Goal: Task Accomplishment & Management: Manage account settings

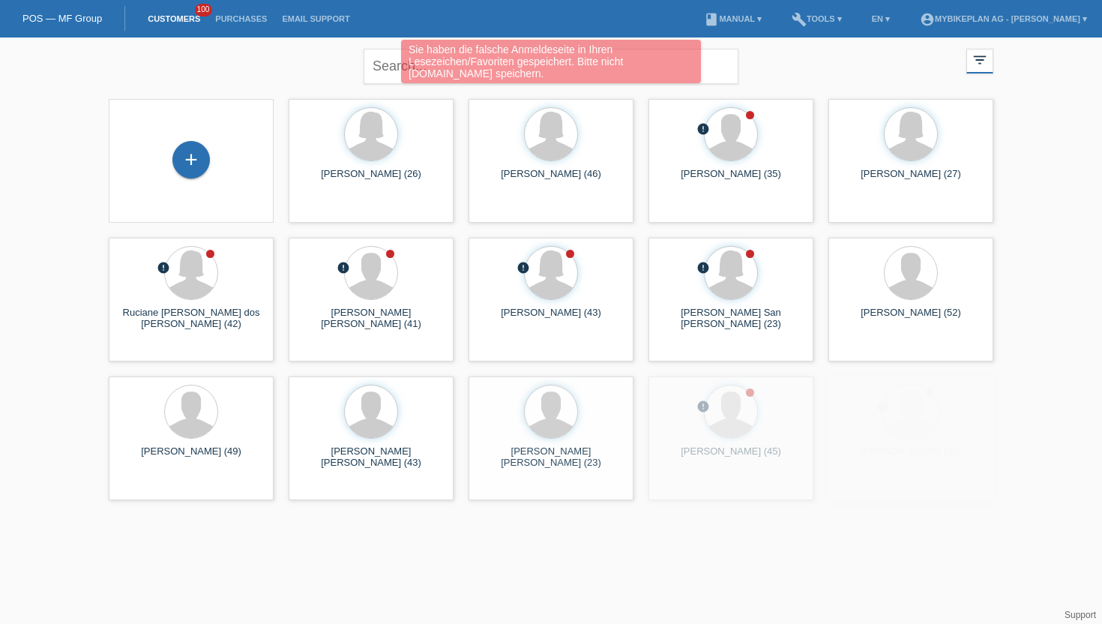
click at [388, 70] on div "Sie haben die falsche Anmeldeseite in Ihren Lesezeichen/Favoriten gespeichert. …" at bounding box center [550, 63] width 661 height 47
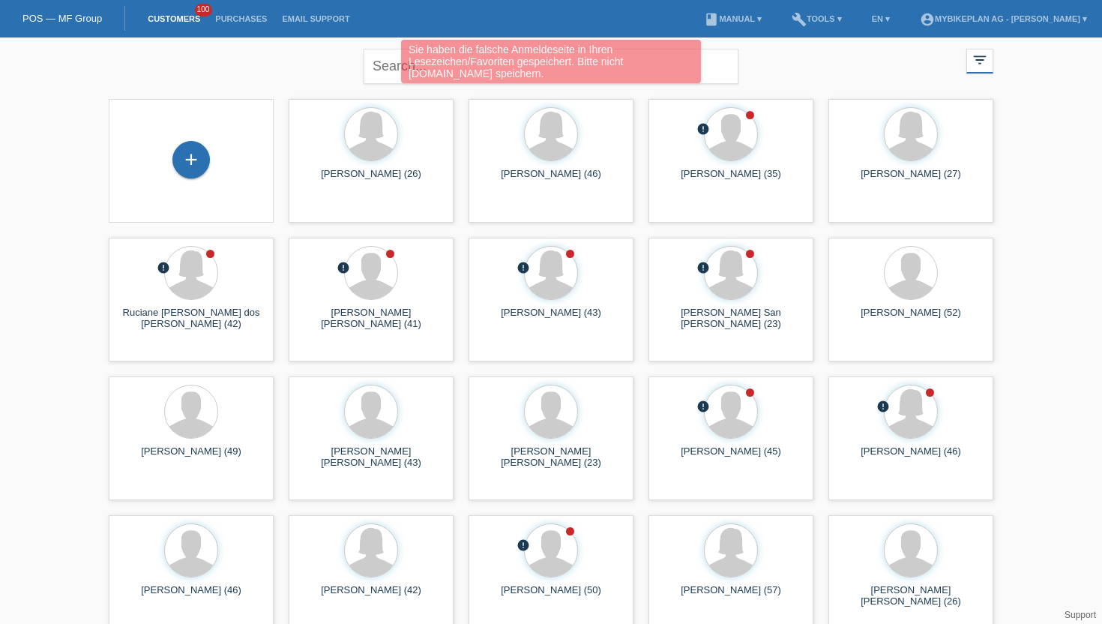
click at [380, 67] on div "Sie haben die falsche Anmeldeseite in Ihren Lesezeichen/Favoriten gespeichert. …" at bounding box center [550, 63] width 661 height 47
click at [379, 67] on div "Sie haben die falsche Anmeldeseite in Ihren Lesezeichen/Favoriten gespeichert. …" at bounding box center [550, 63] width 661 height 47
click at [411, 68] on div "Sie haben die falsche Anmeldeseite in Ihren Lesezeichen/Favoriten gespeichert. …" at bounding box center [551, 61] width 300 height 43
click at [704, 58] on div "Sie haben die falsche Anmeldeseite in Ihren Lesezeichen/Favoriten gespeichert. …" at bounding box center [550, 63] width 661 height 47
click at [542, 73] on div "Sie haben die falsche Anmeldeseite in Ihren Lesezeichen/Favoriten gespeichert. …" at bounding box center [551, 61] width 300 height 43
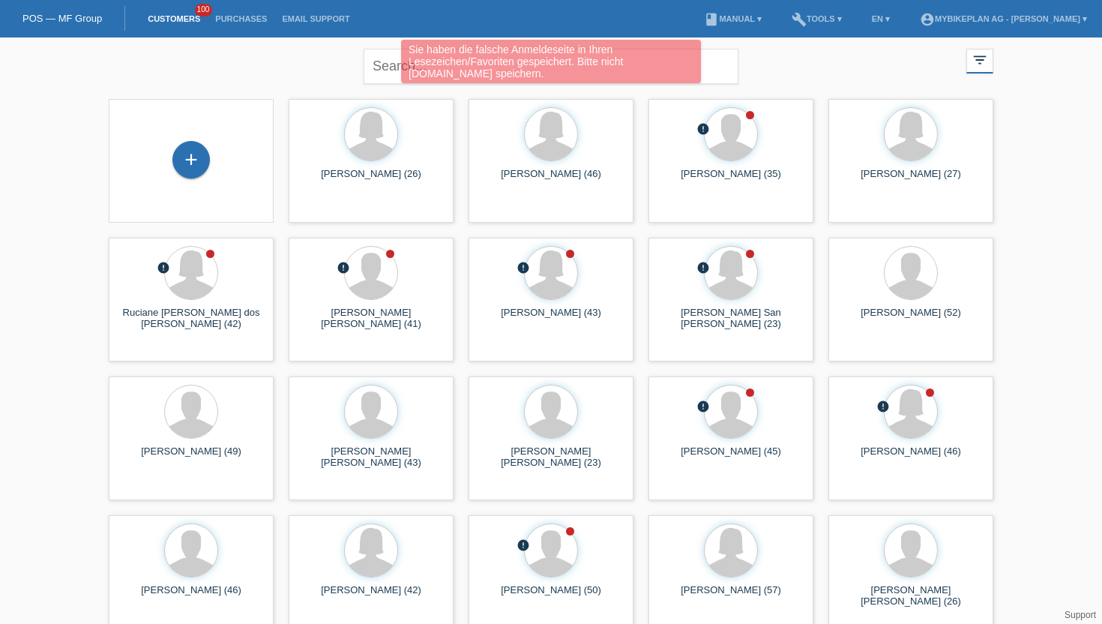
click at [374, 55] on div "Sie haben die falsche Anmeldeseite in Ihren Lesezeichen/Favoriten gespeichert. …" at bounding box center [550, 63] width 661 height 47
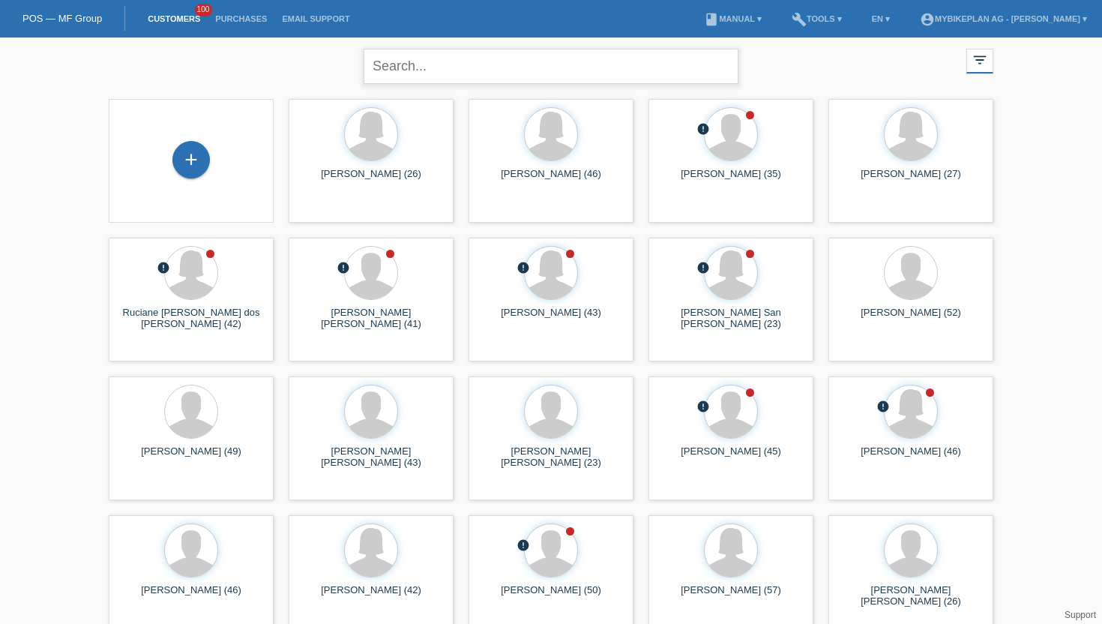
click at [388, 67] on input "text" at bounding box center [551, 66] width 375 height 35
paste input "[PERSON_NAME]"
type input "[PERSON_NAME]"
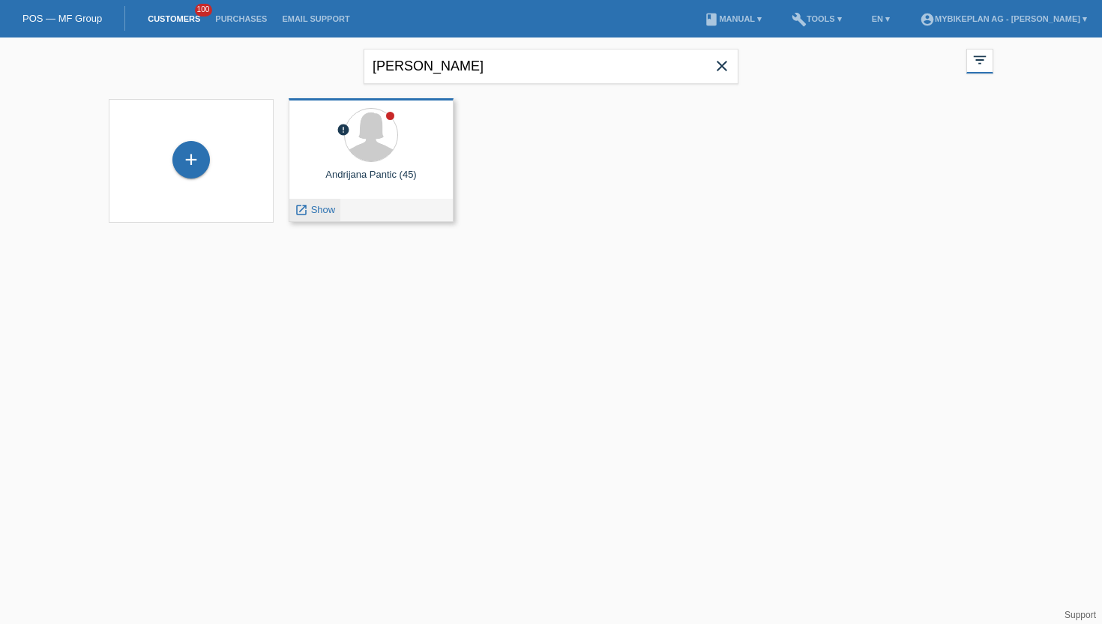
click at [331, 210] on span "Show" at bounding box center [323, 209] width 25 height 11
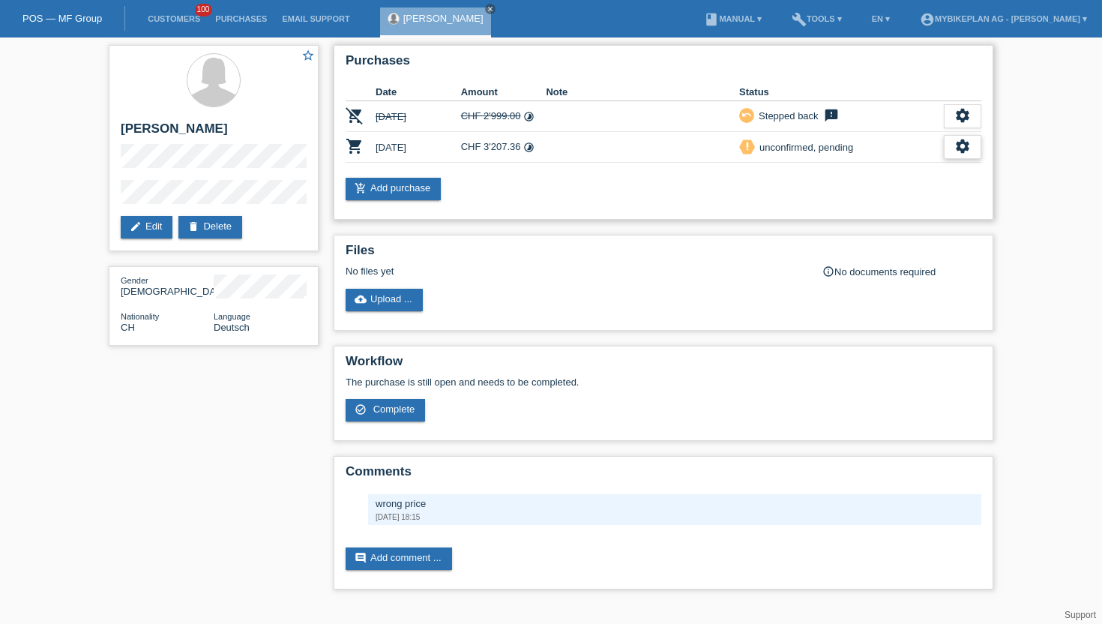
click at [974, 154] on div "settings" at bounding box center [962, 147] width 37 height 24
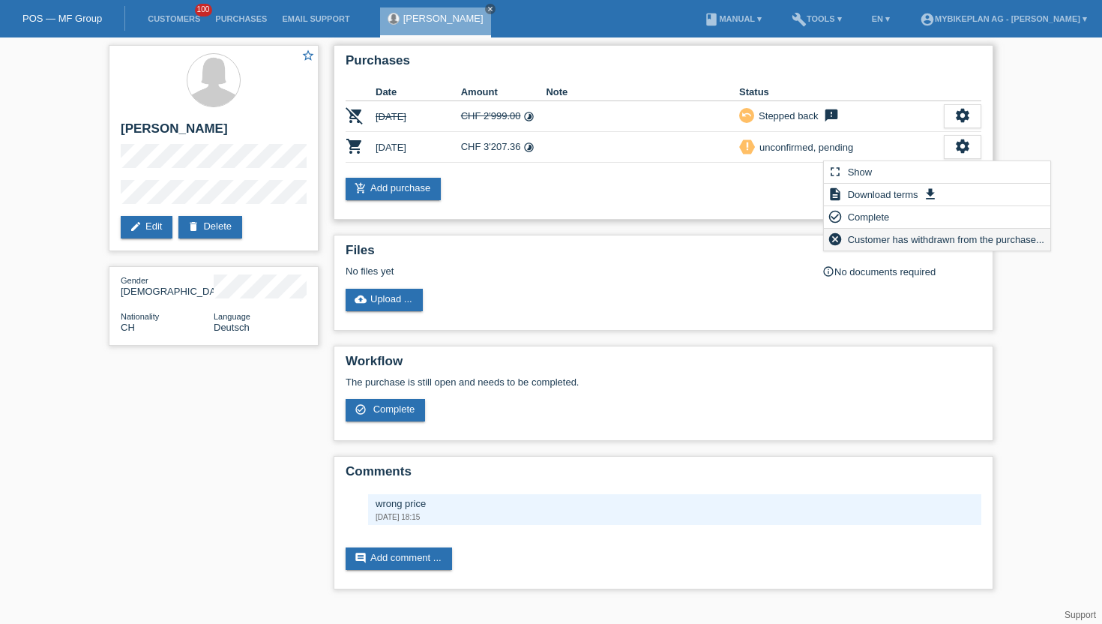
click at [851, 239] on span "Customer has withdrawn from the purchase..." at bounding box center [946, 239] width 201 height 18
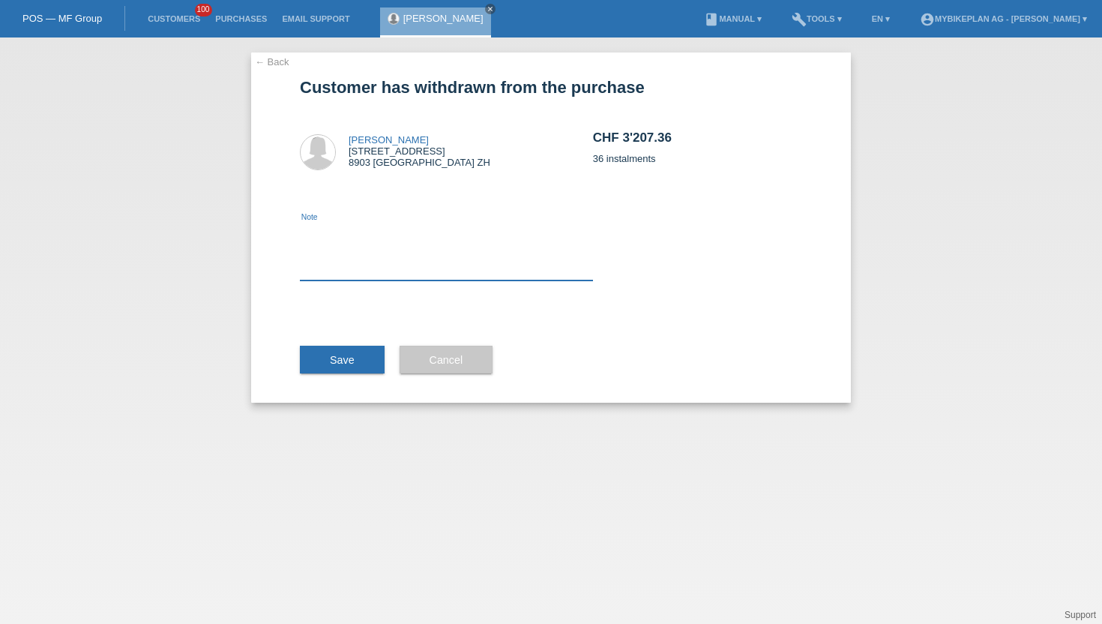
click at [350, 274] on textarea at bounding box center [446, 252] width 293 height 58
type textarea "wrong price"
click at [346, 361] on span "Save" at bounding box center [342, 360] width 25 height 12
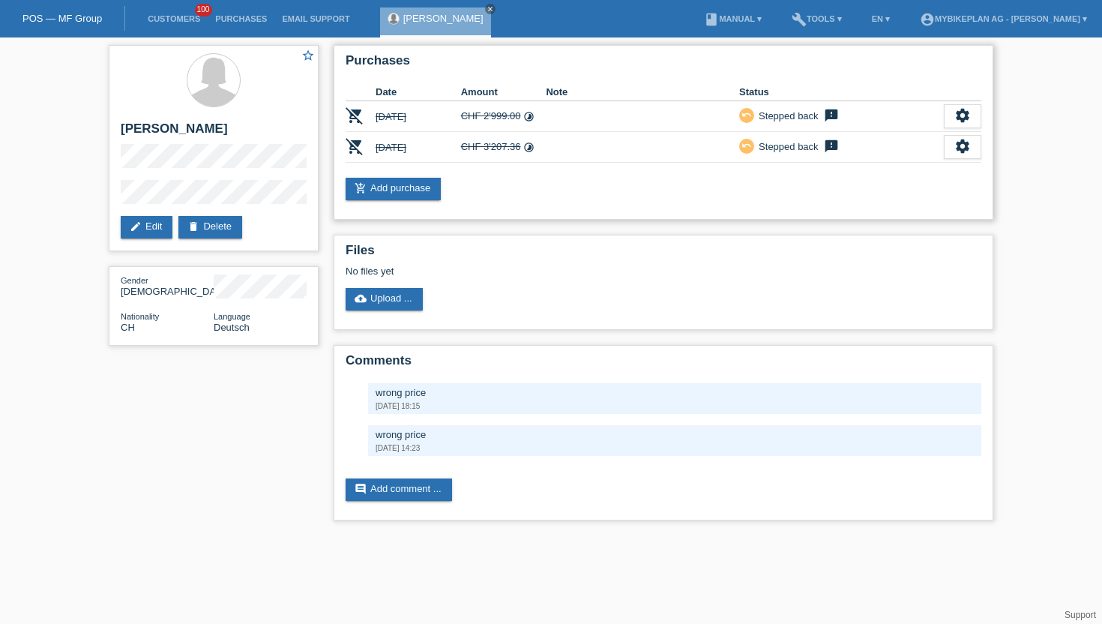
click at [418, 178] on div "Purchases Date Amount Note Status remove_shopping_cart 05.06.2025 CHF 2'999.00 …" at bounding box center [664, 132] width 660 height 175
click at [414, 189] on link "add_shopping_cart Add purchase" at bounding box center [393, 189] width 95 height 22
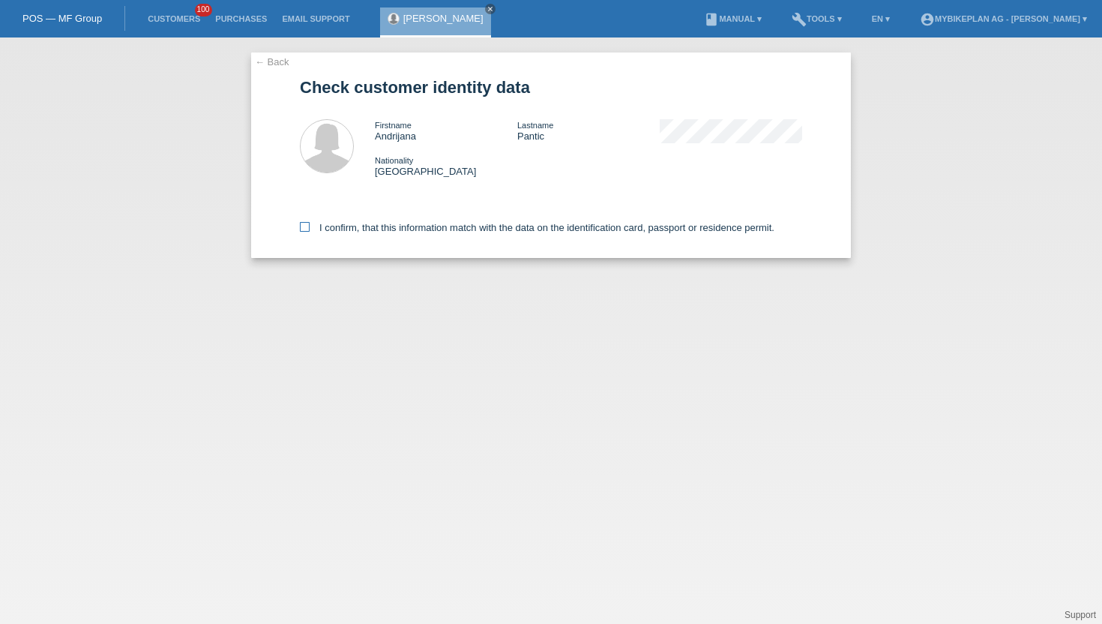
click at [301, 227] on icon at bounding box center [305, 227] width 10 height 10
click at [301, 227] on input "I confirm, that this information match with the data on the identification card…" at bounding box center [305, 227] width 10 height 10
checkbox input "true"
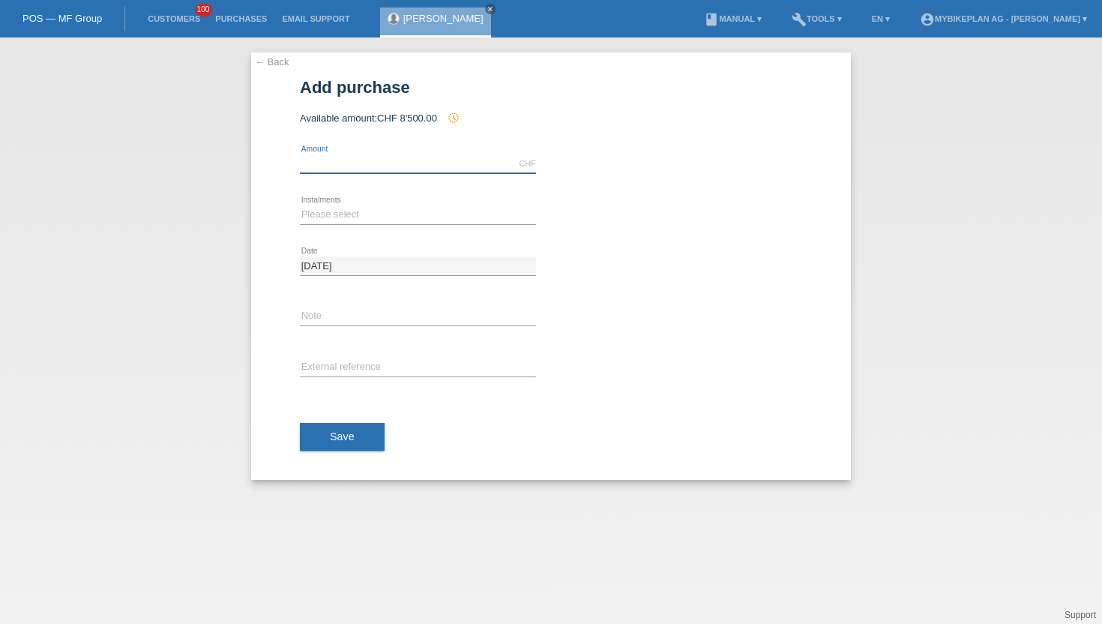
click at [359, 171] on input "text" at bounding box center [418, 163] width 236 height 19
type input "2916.70"
click at [319, 212] on select "Please select 6 instalments 12 instalments 18 instalments 24 instalments 36 ins…" at bounding box center [418, 214] width 236 height 18
select select "487"
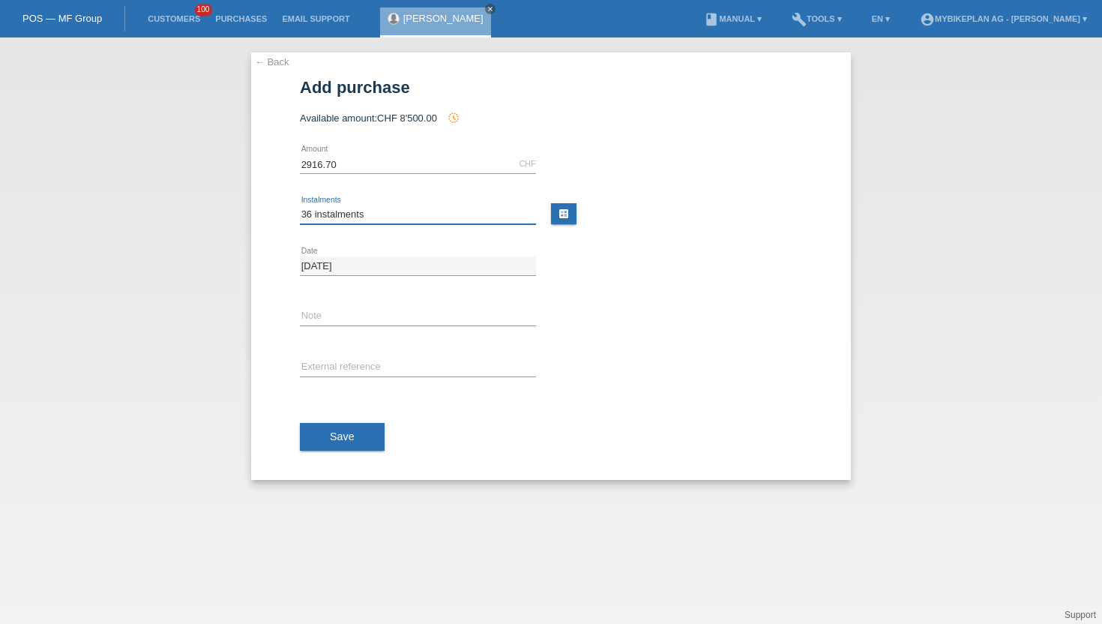
click at [300, 205] on select "Please select 6 instalments 12 instalments 18 instalments 24 instalments 36 ins…" at bounding box center [418, 214] width 236 height 18
click at [345, 368] on input "text" at bounding box center [418, 367] width 236 height 19
paste input "41945967391"
type input "41945967391"
click at [330, 435] on span "Save" at bounding box center [342, 436] width 25 height 12
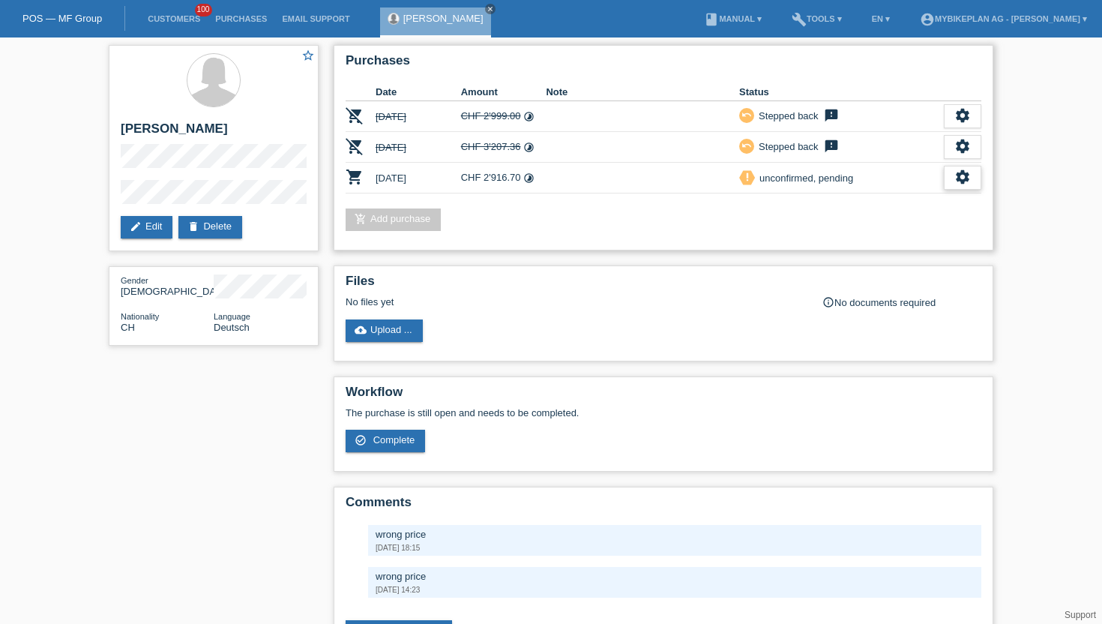
click at [979, 175] on div "settings" at bounding box center [962, 178] width 37 height 24
click at [902, 208] on div "fullscreen Show" at bounding box center [937, 204] width 226 height 22
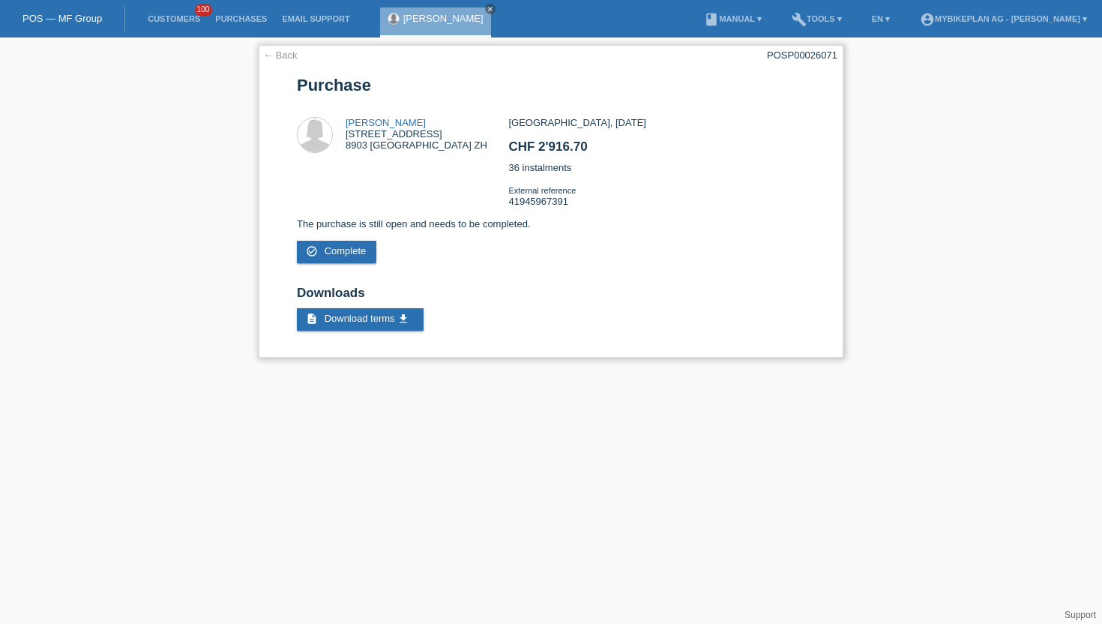
click at [789, 55] on div "POSP00026071" at bounding box center [802, 54] width 70 height 11
copy div "POSP00026071"
